Goal: Find specific page/section: Find specific page/section

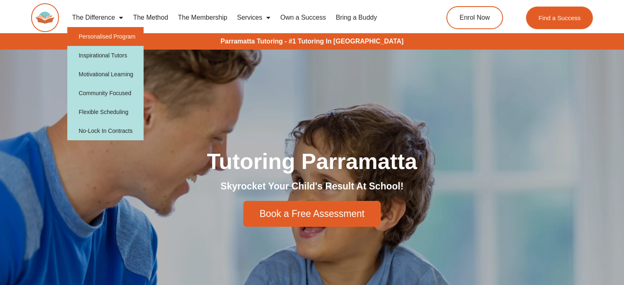
click at [117, 34] on link "Personalised Program" at bounding box center [105, 36] width 77 height 19
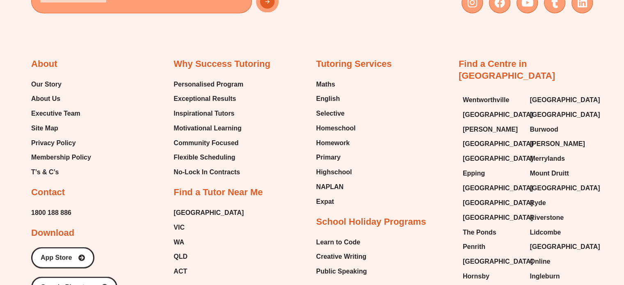
scroll to position [1379, 0]
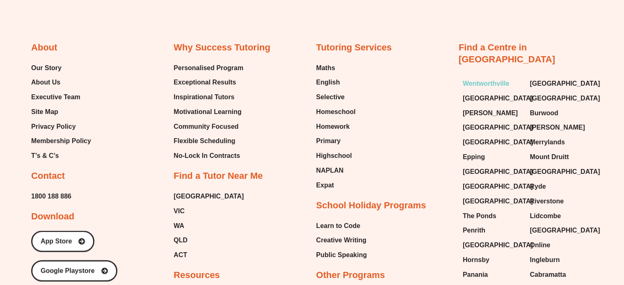
click at [487, 78] on span "Wentworthville" at bounding box center [486, 84] width 47 height 12
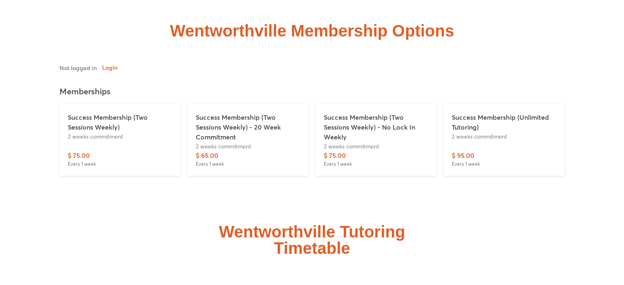
scroll to position [1915, 0]
